Goal: Task Accomplishment & Management: Manage account settings

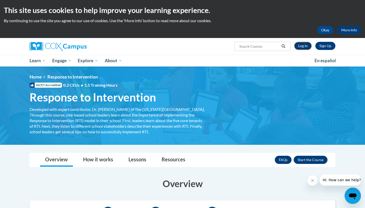
click at [307, 46] on link "Log In" at bounding box center [303, 46] width 18 height 8
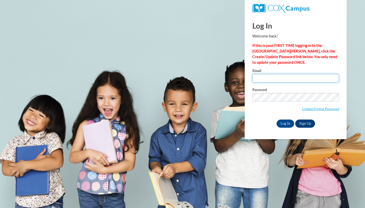
click at [289, 81] on input "Email" at bounding box center [295, 78] width 87 height 9
type input "nmgarc9065@ung.edu"
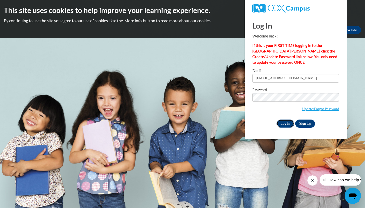
click at [283, 124] on input "Log In" at bounding box center [285, 123] width 18 height 8
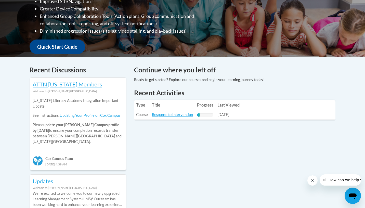
scroll to position [162, 0]
